Goal: Find specific page/section: Find specific page/section

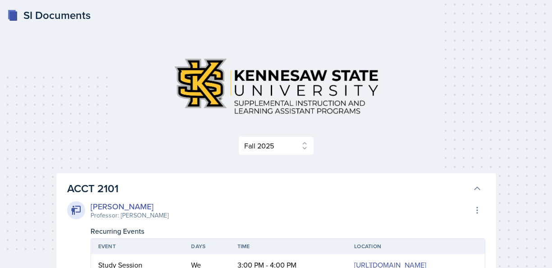
select select "2bed604d-1099-4043-b1bc-2365e8740244"
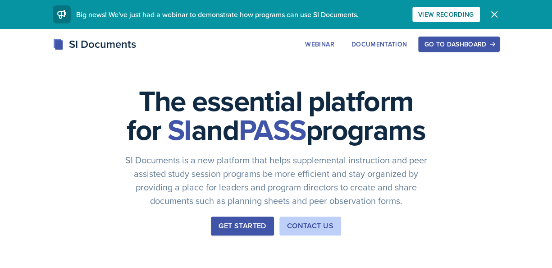
click at [462, 45] on div "Go to Dashboard" at bounding box center [458, 44] width 69 height 7
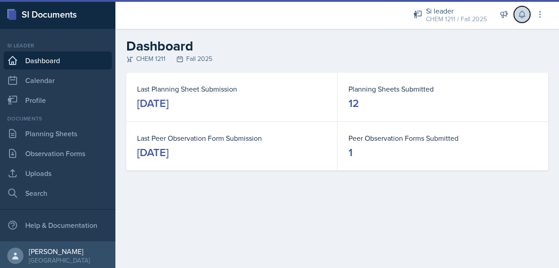
click at [521, 13] on icon at bounding box center [521, 14] width 9 height 9
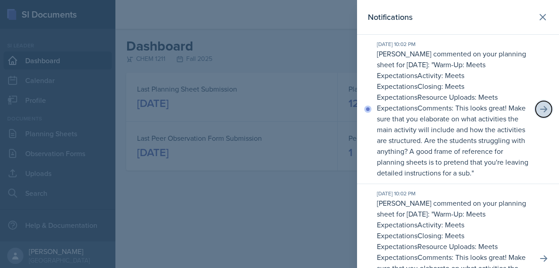
click at [538, 117] on button at bounding box center [543, 109] width 16 height 16
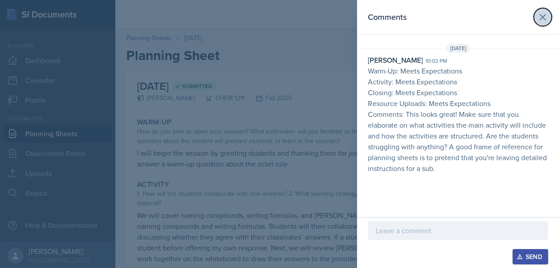
click at [535, 20] on button at bounding box center [543, 17] width 18 height 18
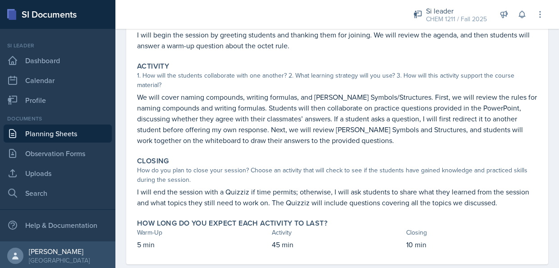
scroll to position [136, 0]
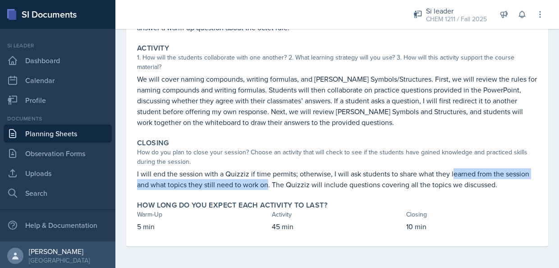
drag, startPoint x: 267, startPoint y: 186, endPoint x: 451, endPoint y: 175, distance: 184.2
click at [451, 175] on p "I will end the session with a Quizziz if time permits; otherwise, I will ask st…" at bounding box center [337, 179] width 400 height 22
